Goal: Information Seeking & Learning: Learn about a topic

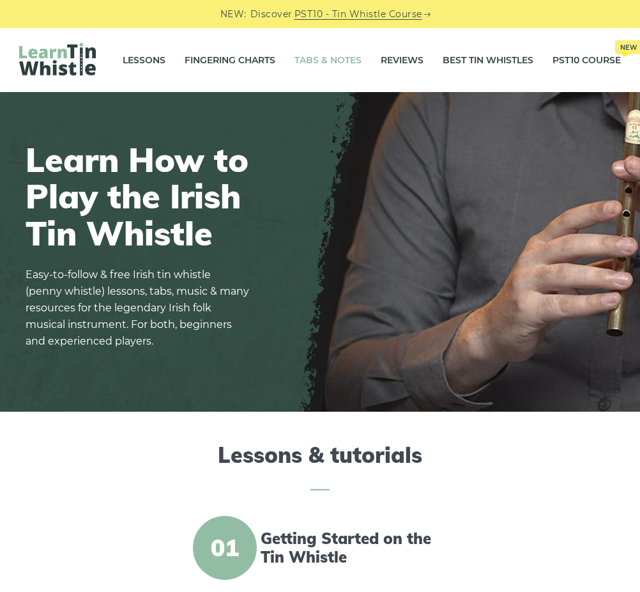
click at [345, 56] on link "Tabs & Notes" at bounding box center [328, 60] width 67 height 32
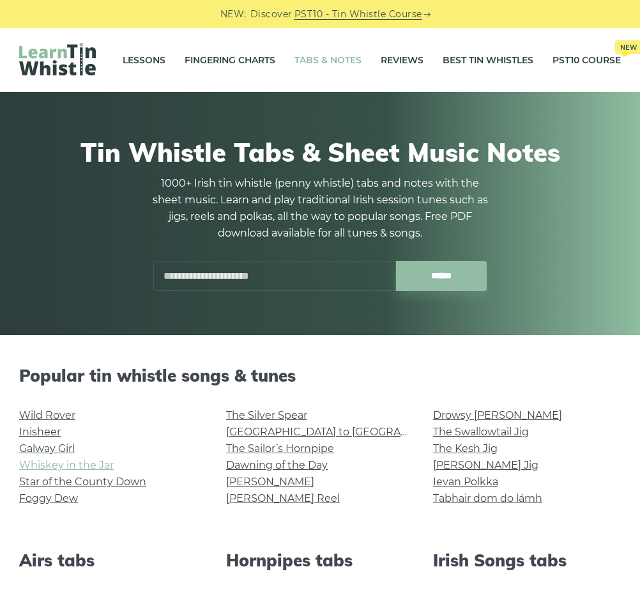
click at [33, 467] on link "Whiskey in the Jar" at bounding box center [66, 465] width 95 height 12
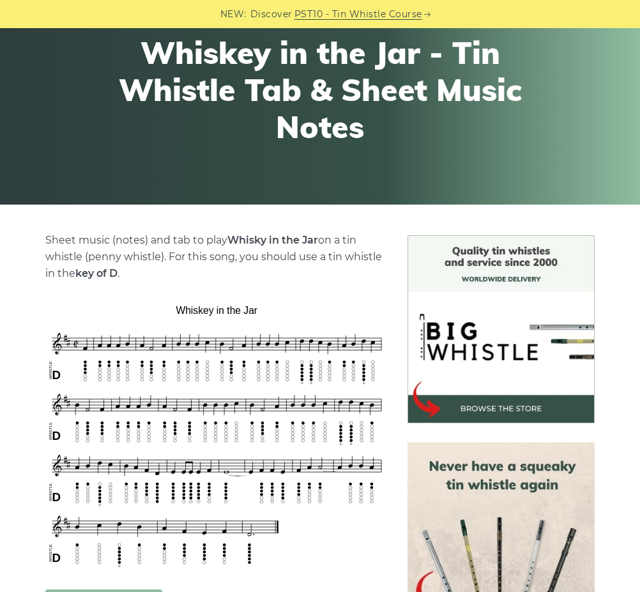
scroll to position [196, 0]
